Goal: Book appointment/travel/reservation

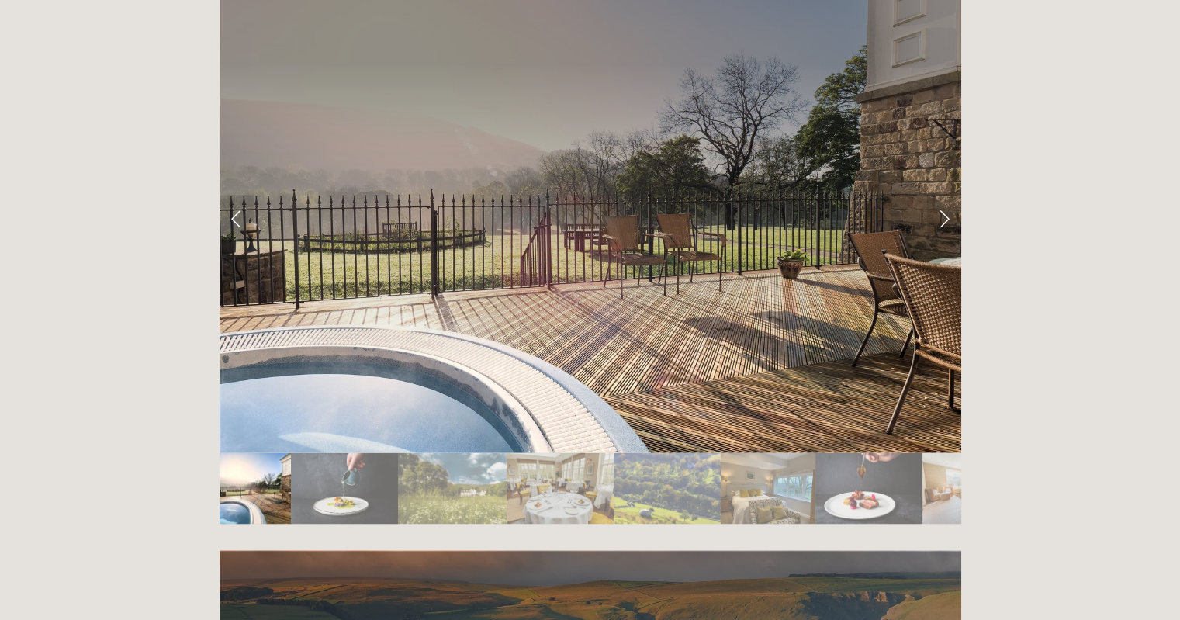
scroll to position [2598, 0]
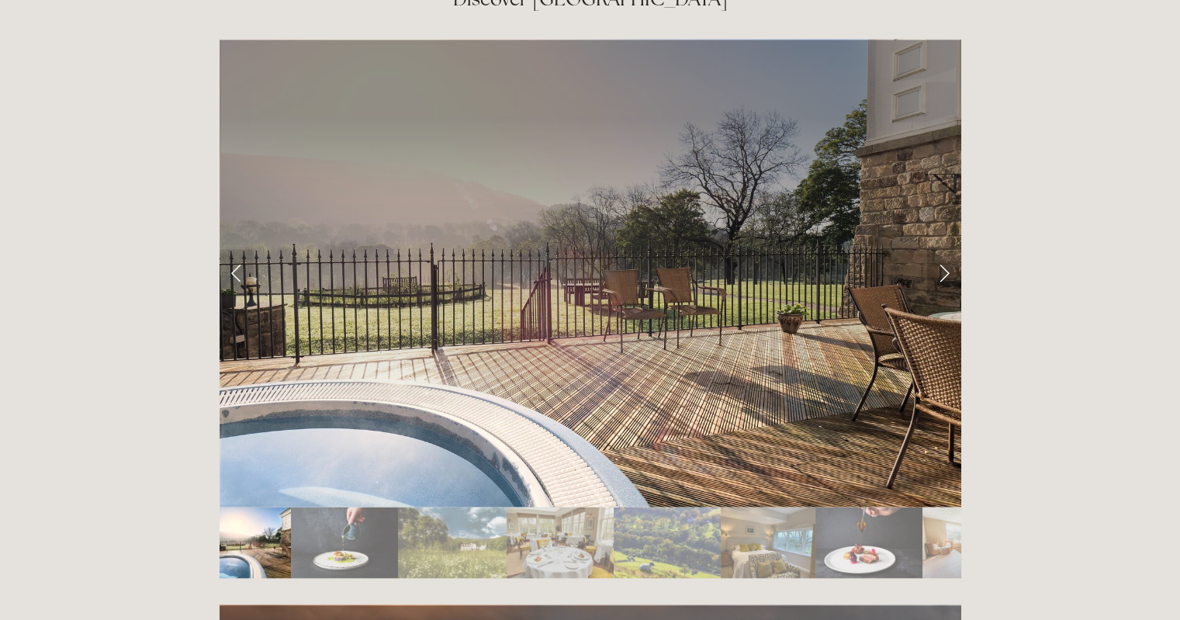
click at [944, 249] on link "Next Slide" at bounding box center [944, 272] width 34 height 47
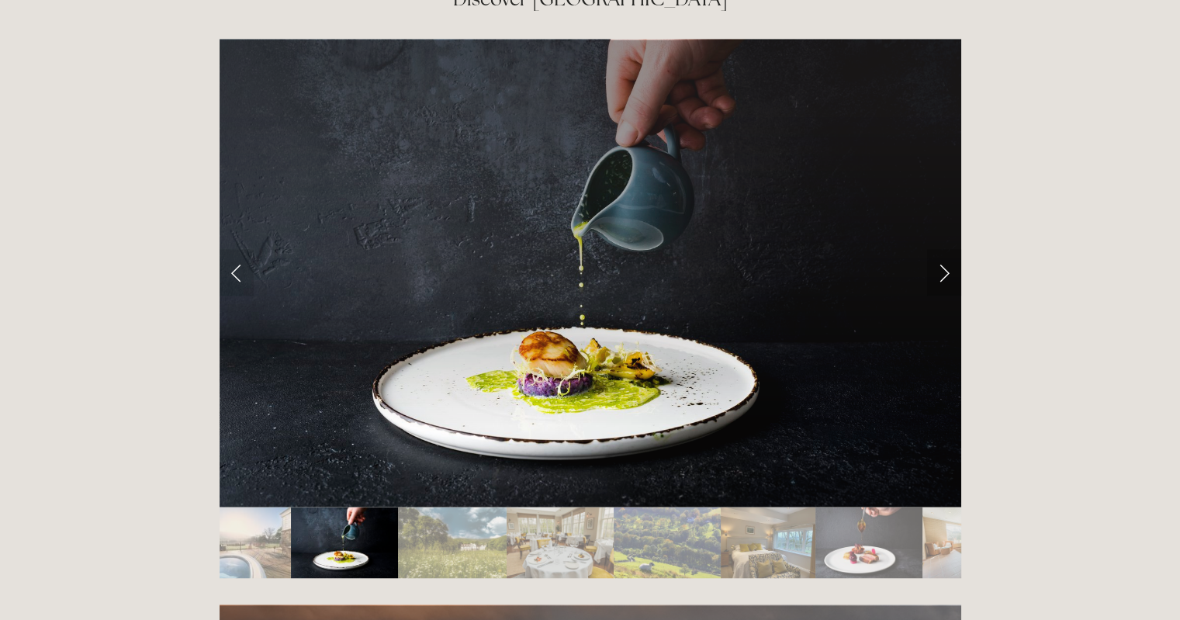
click at [943, 249] on link "Next Slide" at bounding box center [944, 272] width 34 height 47
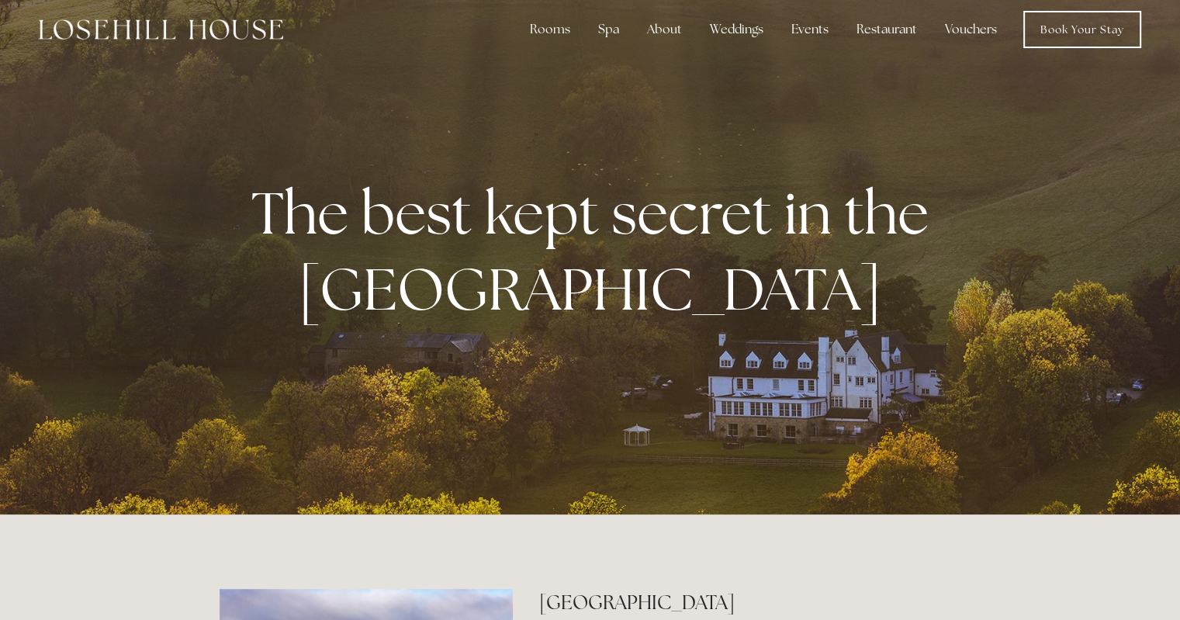
scroll to position [0, 0]
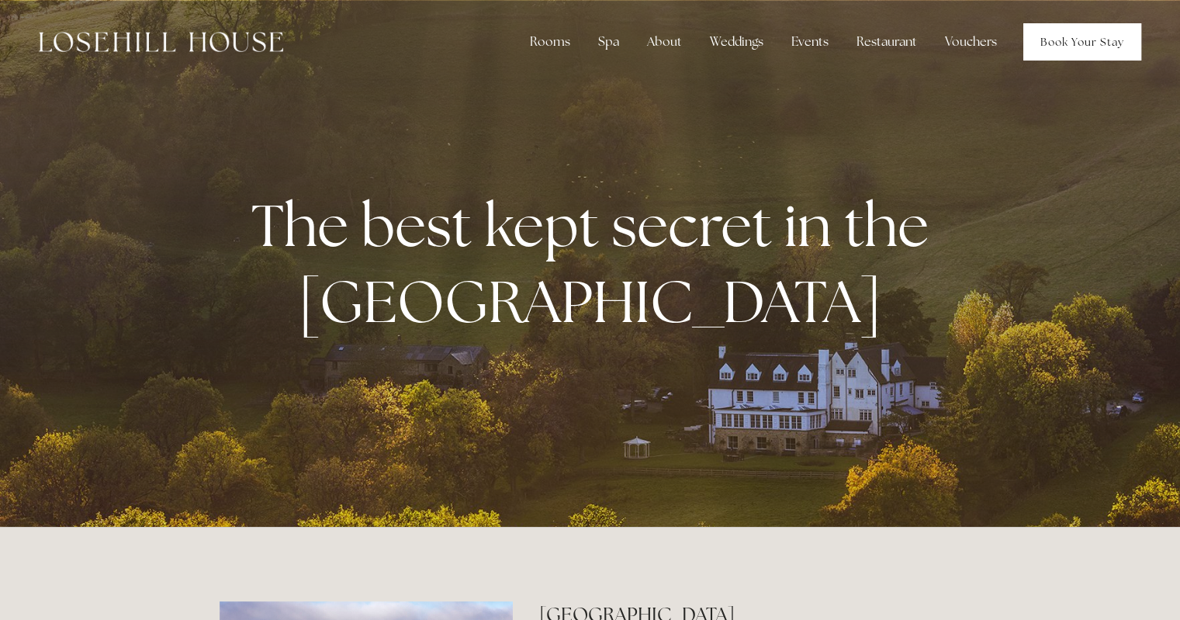
click at [1091, 43] on link "Book Your Stay" at bounding box center [1082, 41] width 118 height 37
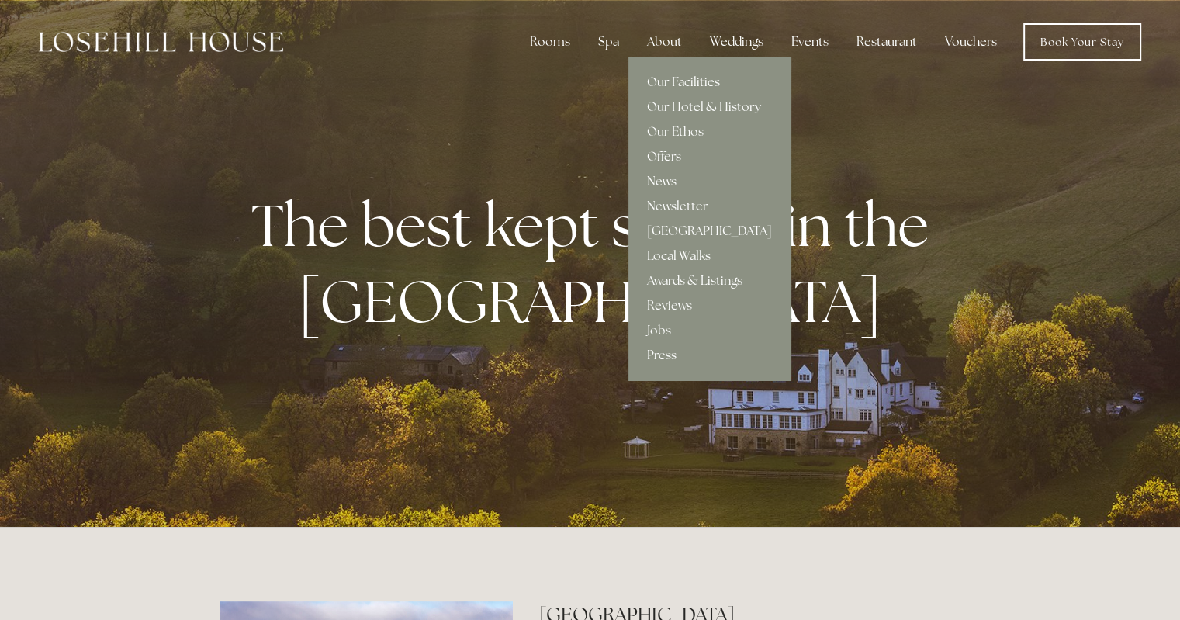
click at [661, 154] on link "Offers" at bounding box center [709, 156] width 162 height 25
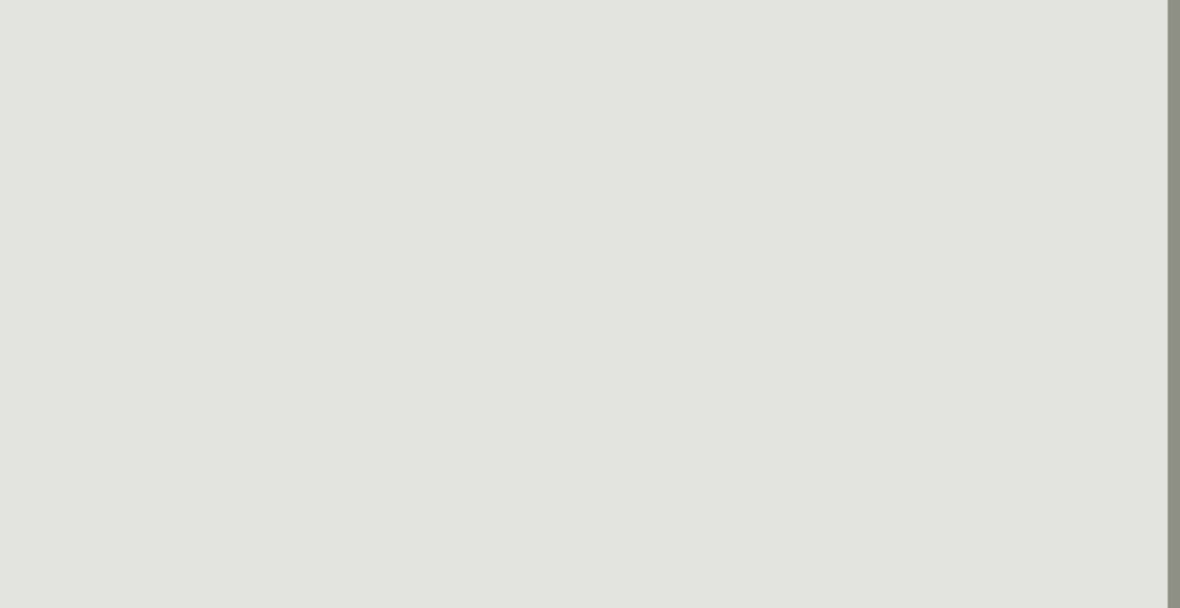
scroll to position [259, 12]
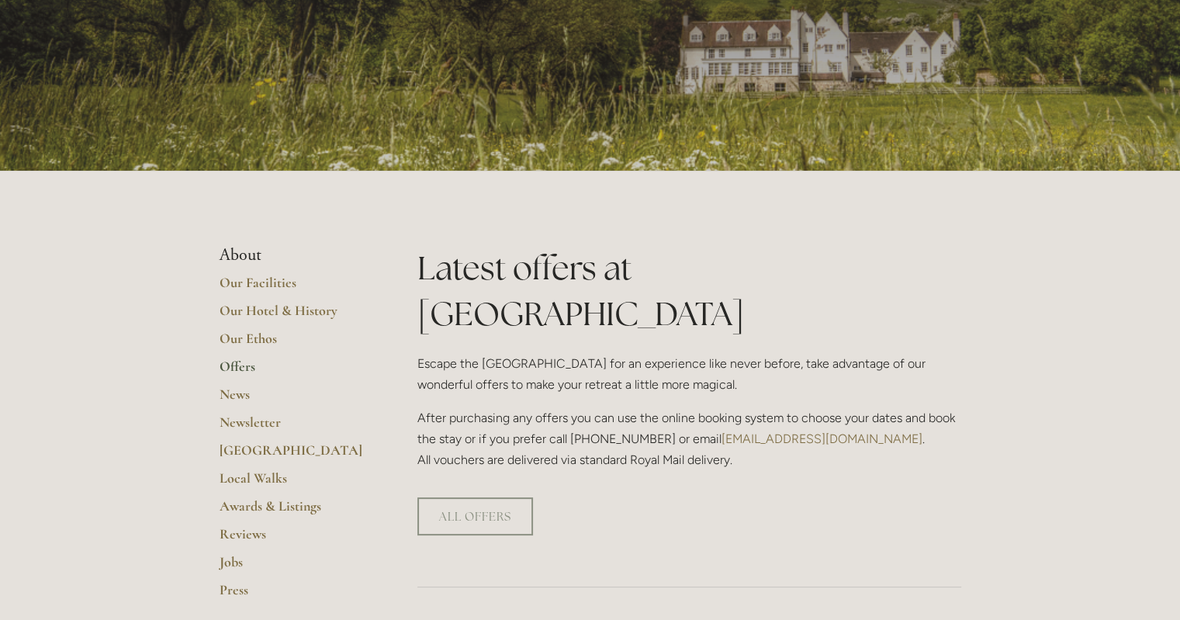
scroll to position [152, 0]
